Goal: Task Accomplishment & Management: Manage account settings

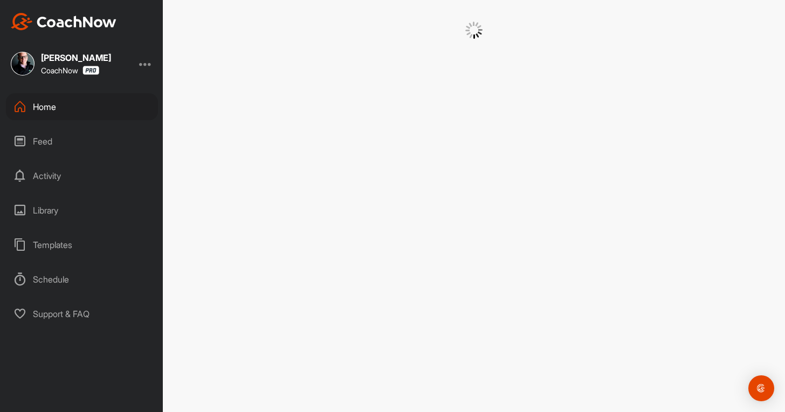
click at [81, 105] on div "Home" at bounding box center [82, 106] width 152 height 27
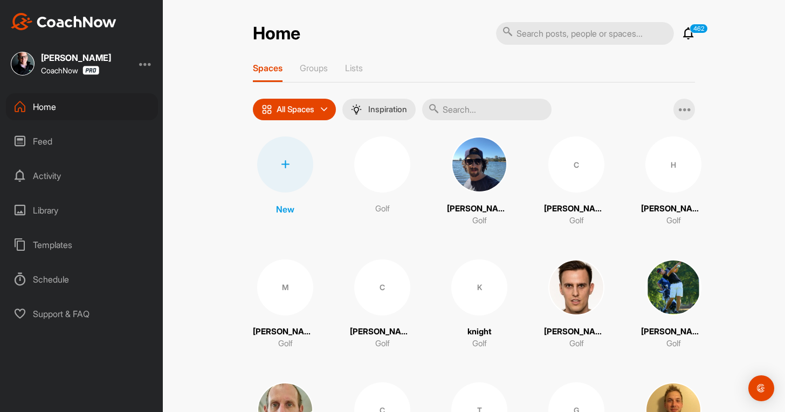
click at [58, 103] on div "Home" at bounding box center [82, 106] width 152 height 27
click at [282, 162] on icon at bounding box center [285, 164] width 9 height 9
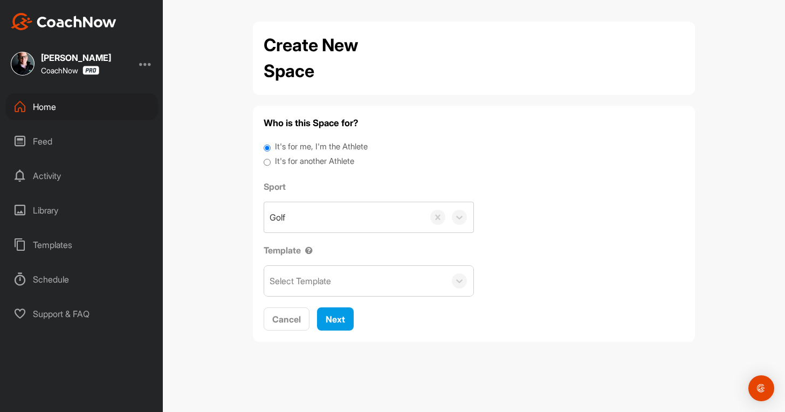
click at [322, 162] on label "It's for another Athlete" at bounding box center [314, 161] width 79 height 12
click at [271, 162] on input "It's for another Athlete" at bounding box center [267, 162] width 7 height 15
radio input "true"
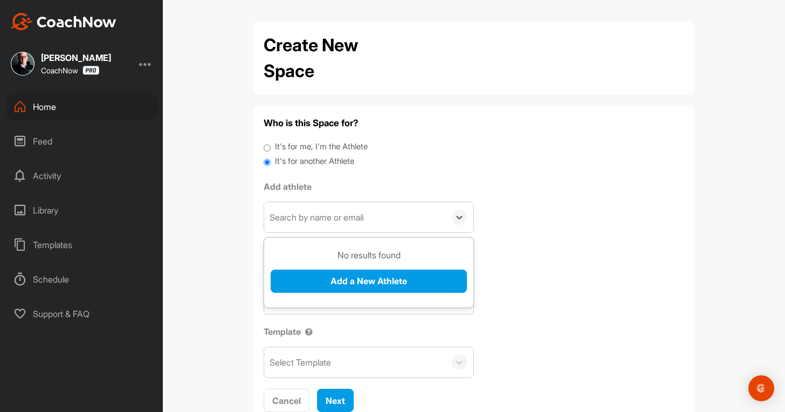
click at [313, 216] on div "Search by name or email" at bounding box center [316, 217] width 94 height 13
drag, startPoint x: 310, startPoint y: 282, endPoint x: 304, endPoint y: 211, distance: 71.4
click at [304, 212] on div "0 results available. Use Up and Down to choose options, press Enter to select t…" at bounding box center [369, 217] width 210 height 31
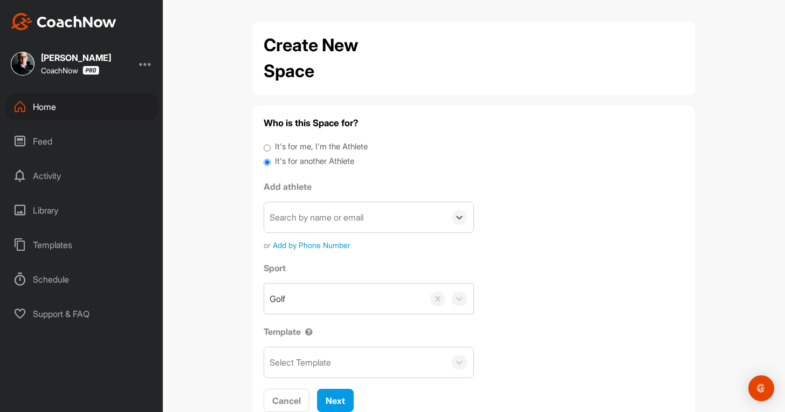
click at [304, 211] on div "Search by name or email" at bounding box center [316, 217] width 94 height 13
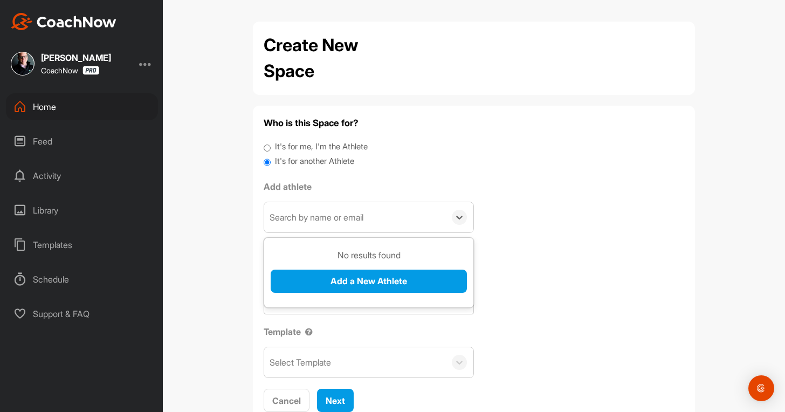
click at [308, 224] on div "Search by name or email" at bounding box center [316, 217] width 94 height 13
paste input "[EMAIL_ADDRESS][DOMAIN_NAME]"
type input "bgapsteelers3@gmail.com"
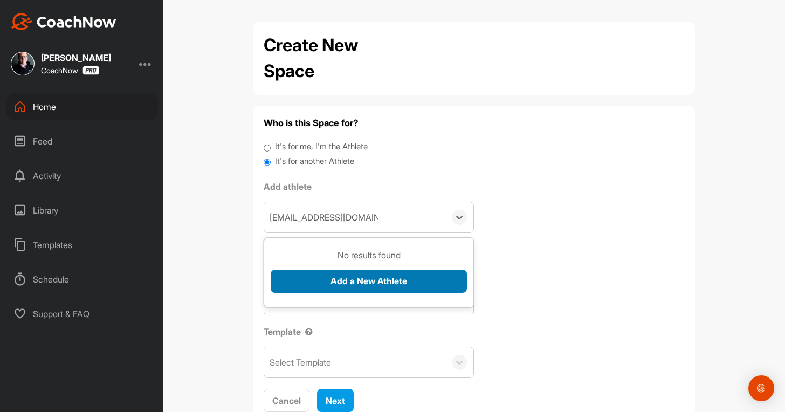
click at [312, 289] on button "Add a New Athlete" at bounding box center [369, 280] width 196 height 23
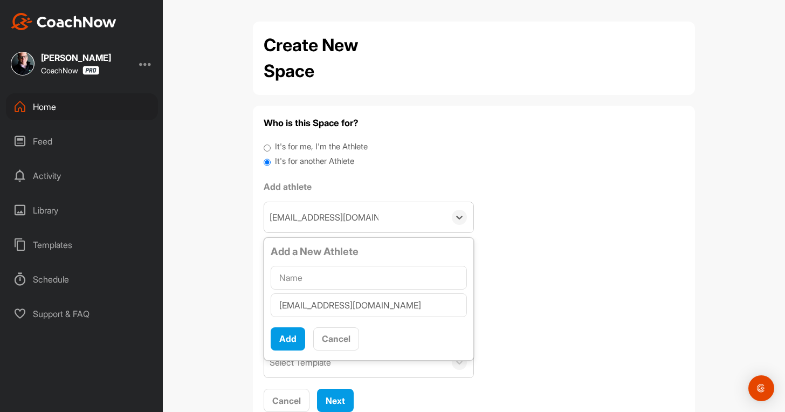
scroll to position [6, 0]
click at [296, 290] on div "bgapsteelers3@gmail.com" at bounding box center [369, 292] width 196 height 56
click at [296, 288] on input "text" at bounding box center [369, 278] width 196 height 24
paste input "Gavin Collins"
type input "Gavin Collins"
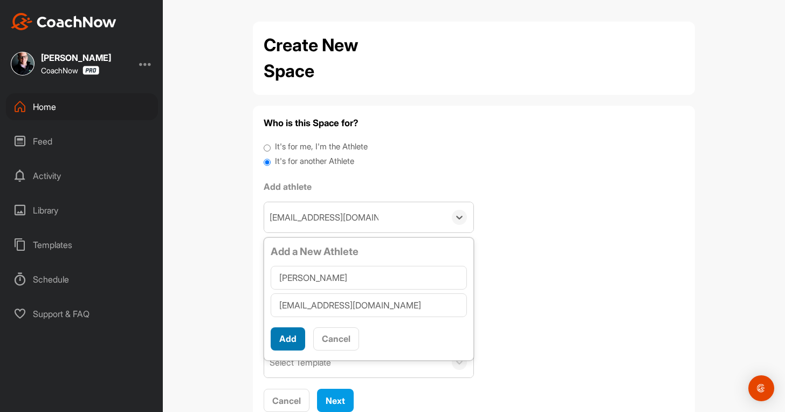
click at [280, 337] on button "Add" at bounding box center [288, 338] width 34 height 23
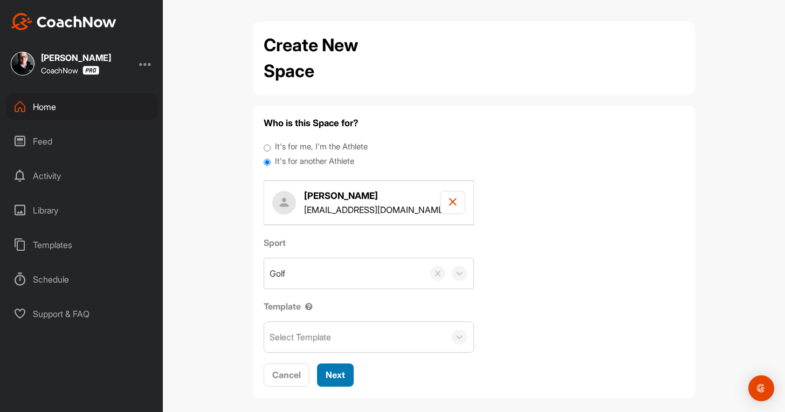
click at [344, 384] on button "Next" at bounding box center [335, 374] width 37 height 23
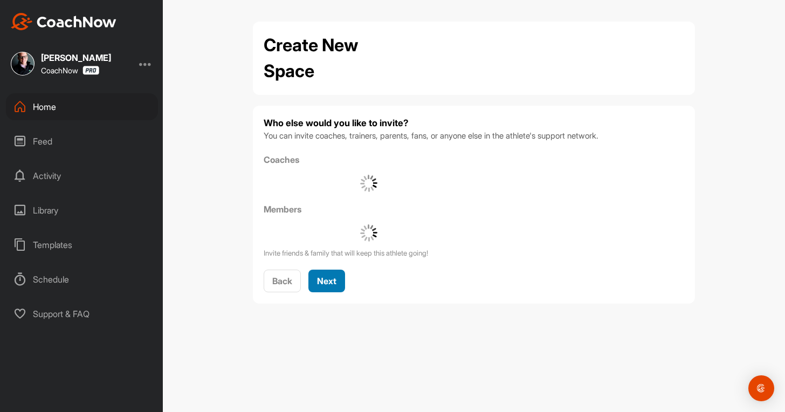
click at [327, 280] on span "Next" at bounding box center [326, 280] width 19 height 11
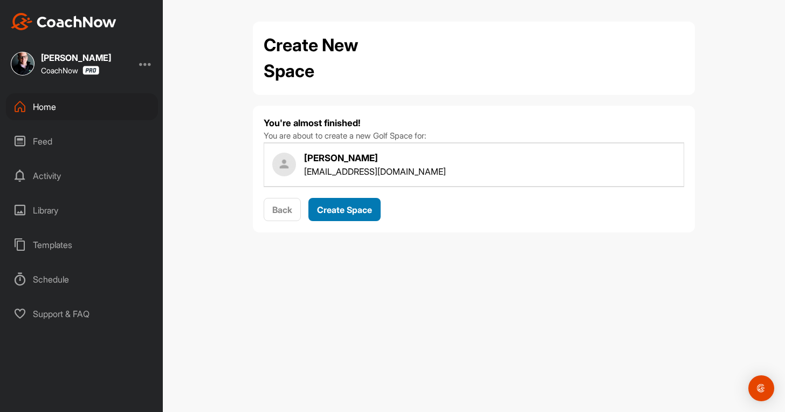
click at [353, 204] on span "Create Space" at bounding box center [344, 209] width 55 height 11
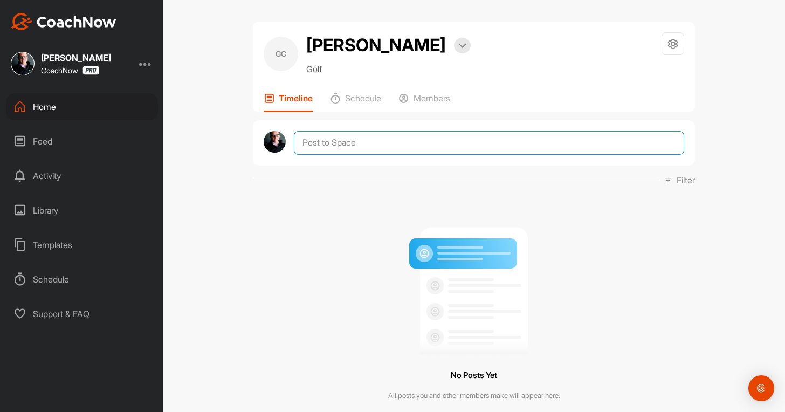
click at [345, 146] on textarea at bounding box center [489, 143] width 390 height 24
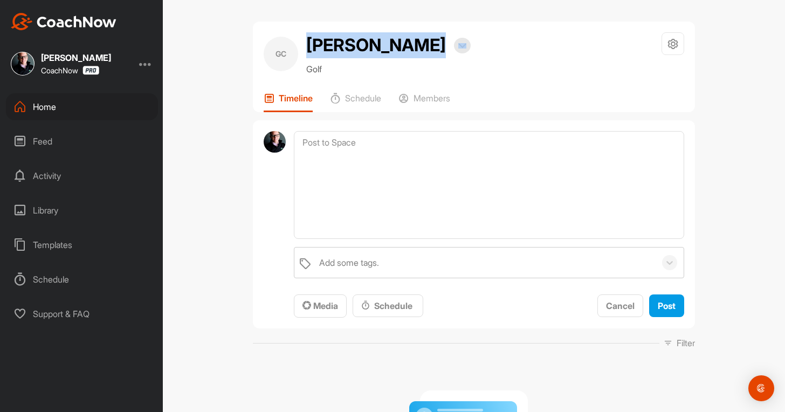
drag, startPoint x: 389, startPoint y: 44, endPoint x: 293, endPoint y: 36, distance: 96.7
click at [293, 36] on div "GC Gavin Collins Bookings Golf" at bounding box center [367, 53] width 207 height 43
copy div "Gavin Collins"
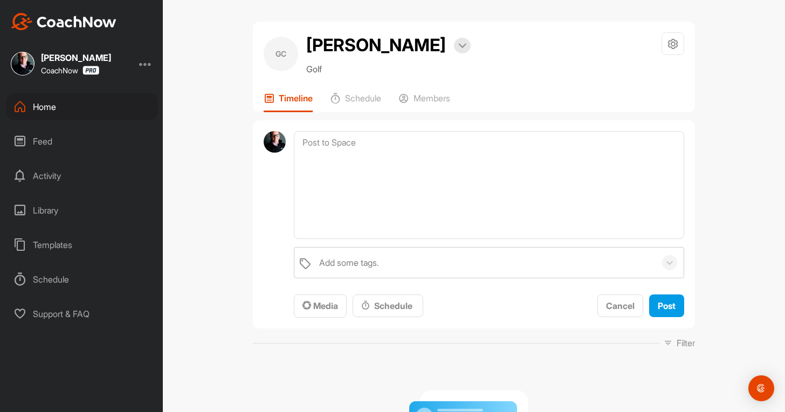
click at [60, 96] on div "Home" at bounding box center [82, 106] width 152 height 27
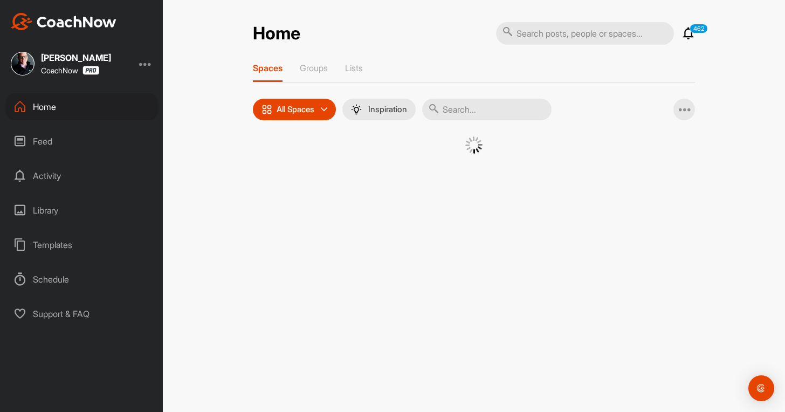
drag, startPoint x: 495, startPoint y: 103, endPoint x: 488, endPoint y: 114, distance: 13.6
click at [495, 103] on input "text" at bounding box center [486, 110] width 129 height 22
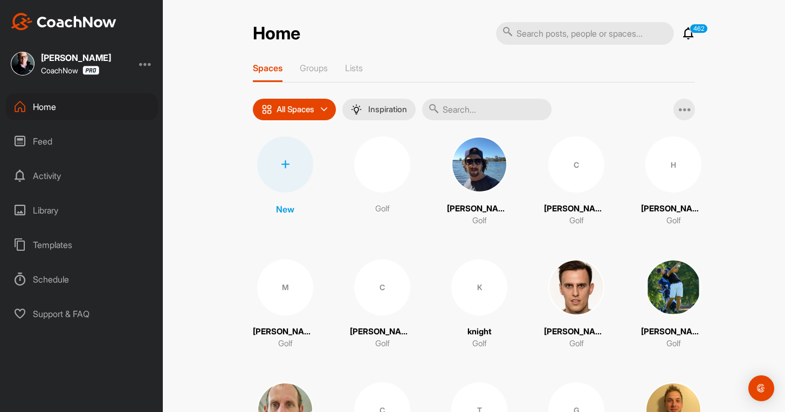
click at [483, 118] on input "text" at bounding box center [486, 110] width 129 height 22
paste input "Gavin Collins"
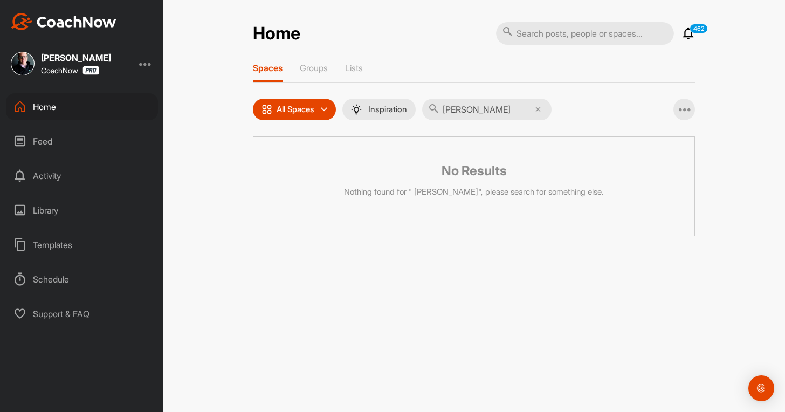
click at [448, 112] on input "Gavin Collins" at bounding box center [486, 110] width 129 height 22
type input "Gavin Collins"
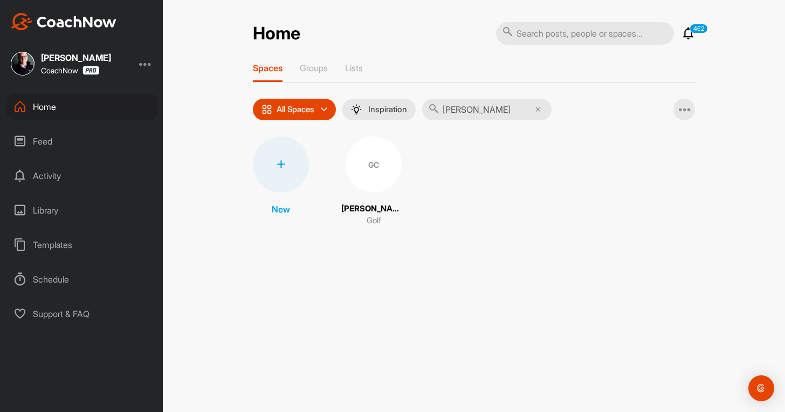
click at [362, 164] on div "GC" at bounding box center [373, 164] width 56 height 56
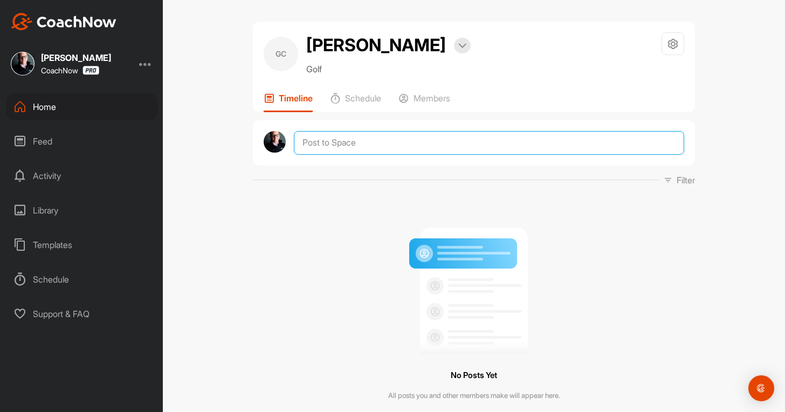
click at [324, 135] on textarea at bounding box center [489, 143] width 390 height 24
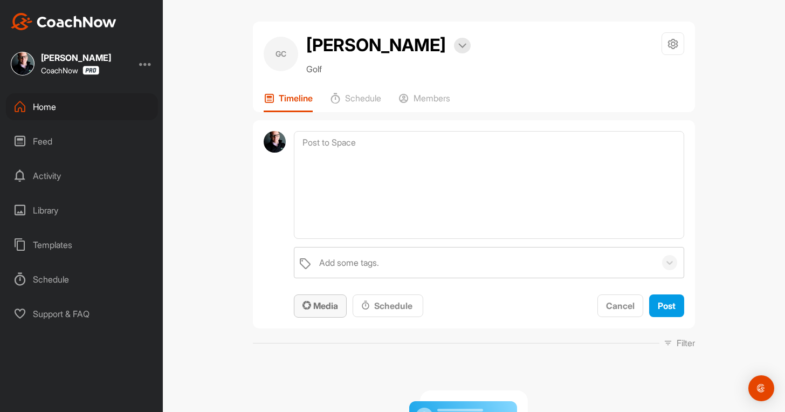
click at [315, 297] on button "Media" at bounding box center [320, 305] width 53 height 23
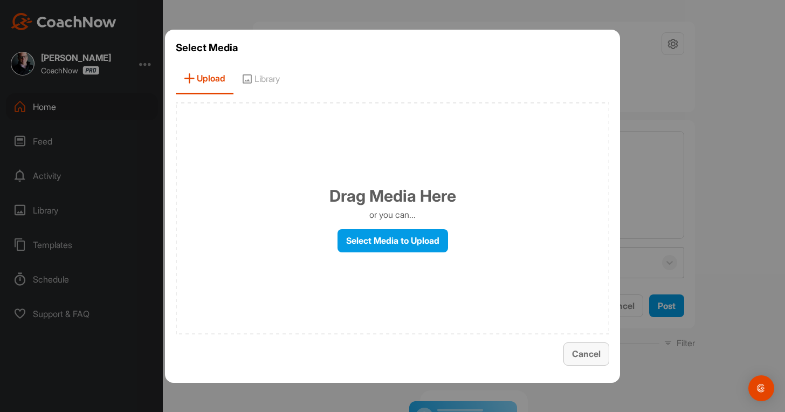
click at [573, 355] on span "Cancel" at bounding box center [586, 353] width 29 height 11
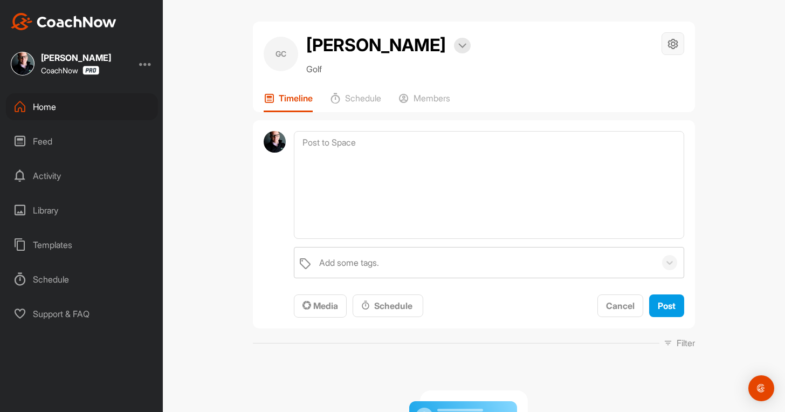
drag, startPoint x: 675, startPoint y: 55, endPoint x: 671, endPoint y: 44, distance: 12.1
click at [673, 47] on div "Space Settings Your Notifications" at bounding box center [672, 53] width 23 height 43
click at [671, 44] on icon at bounding box center [673, 44] width 12 height 12
click at [624, 63] on li "Space Settings" at bounding box center [641, 74] width 88 height 34
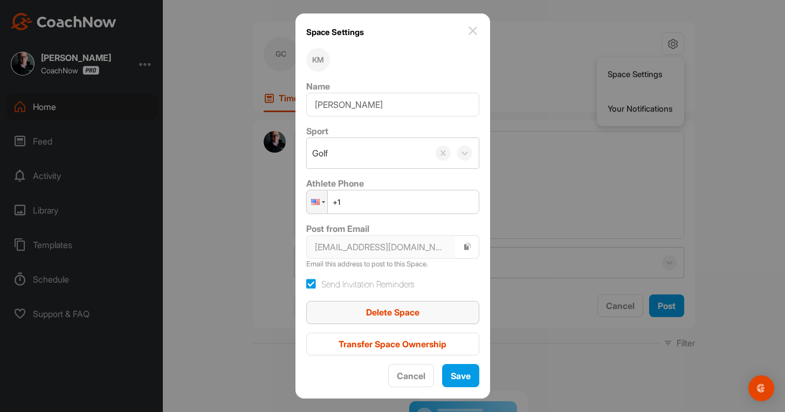
click at [396, 311] on span "Delete Space" at bounding box center [392, 312] width 53 height 11
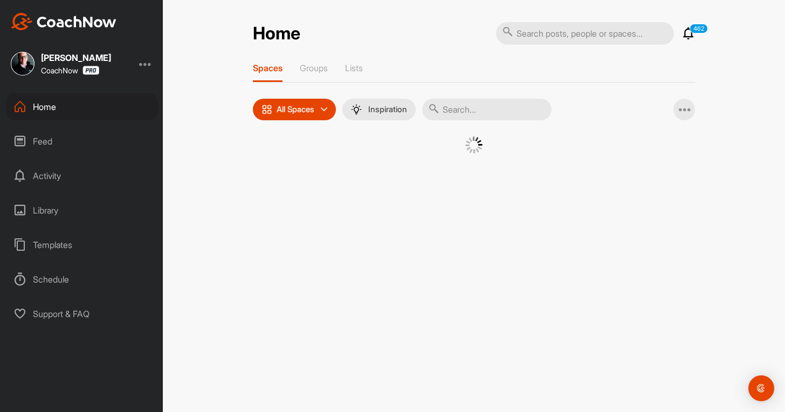
click at [148, 61] on div at bounding box center [145, 63] width 13 height 13
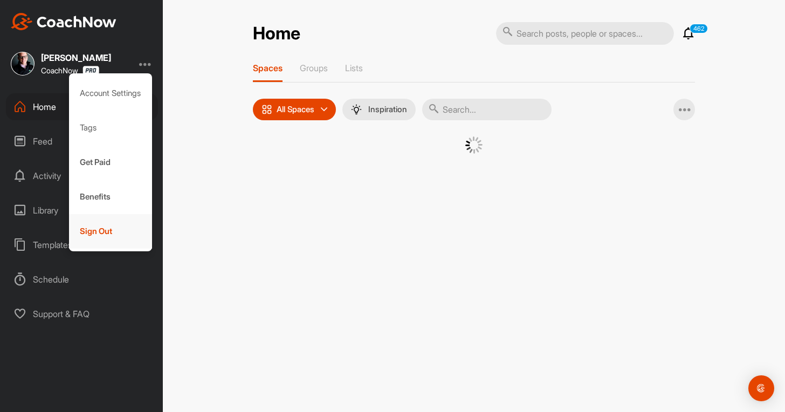
click at [96, 245] on div "Sign Out" at bounding box center [111, 231] width 84 height 34
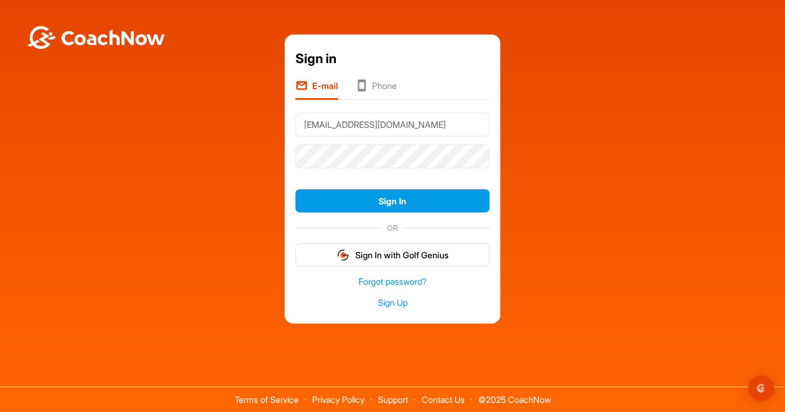
click at [373, 121] on input "Team@thegolfroomeverywhere.com" at bounding box center [392, 125] width 194 height 24
type input "Dom@thegolfroomeverywhere.com"
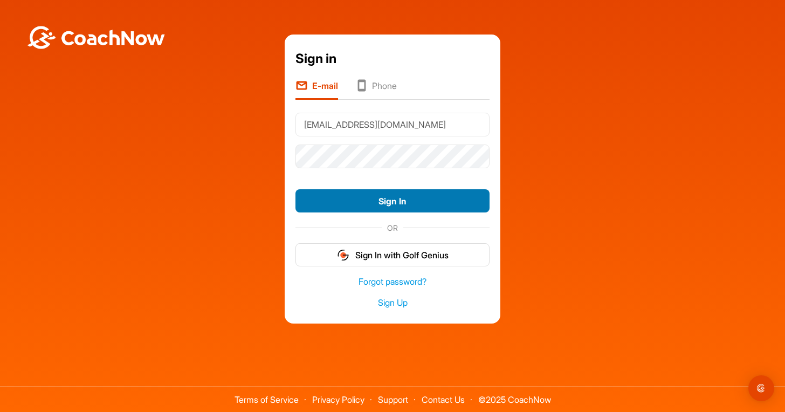
click at [384, 205] on button "Sign In" at bounding box center [392, 200] width 194 height 23
